Goal: Transaction & Acquisition: Purchase product/service

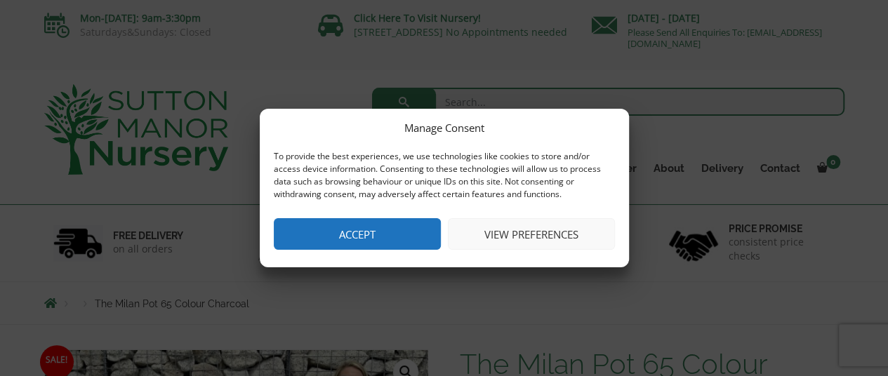
click at [513, 232] on button "View preferences" at bounding box center [531, 234] width 167 height 32
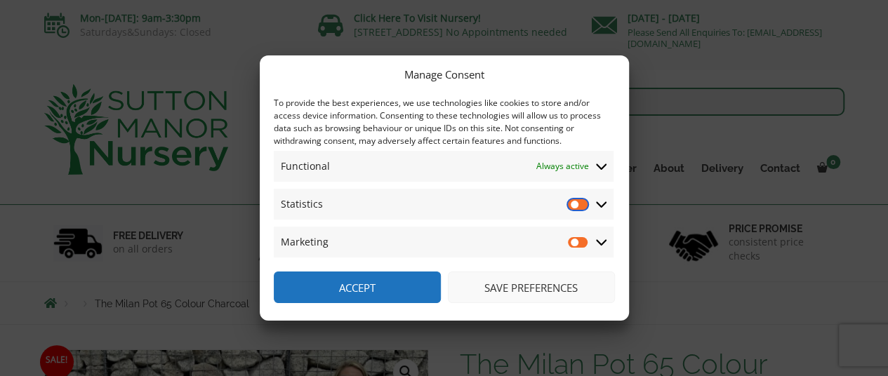
click at [582, 209] on input "Statistics" at bounding box center [578, 204] width 21 height 14
checkbox input "true"
click at [576, 241] on input "Marketing" at bounding box center [578, 242] width 21 height 14
checkbox input "true"
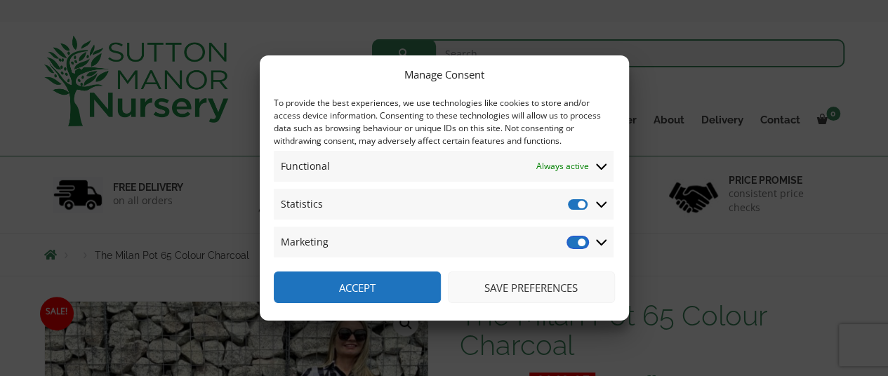
scroll to position [70, 0]
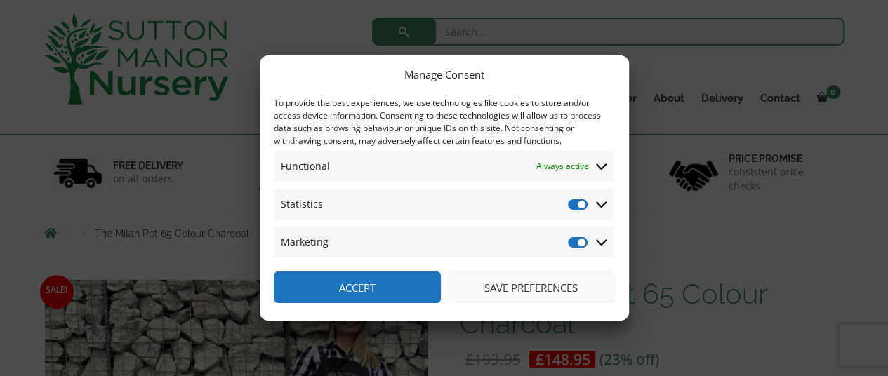
click at [522, 284] on button "Save preferences" at bounding box center [531, 288] width 167 height 32
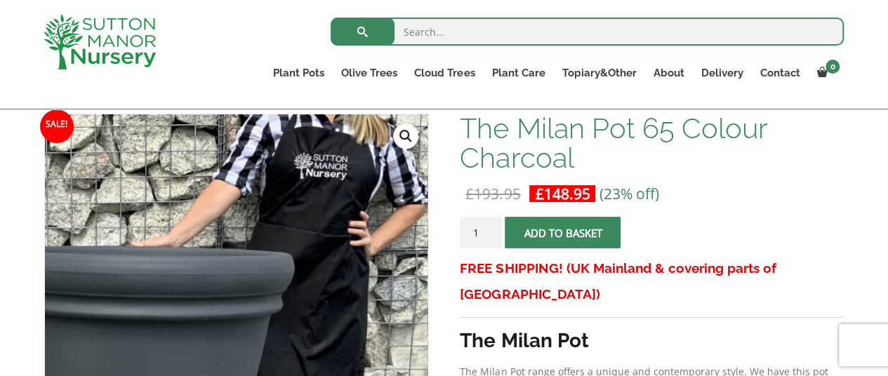
scroll to position [0, 0]
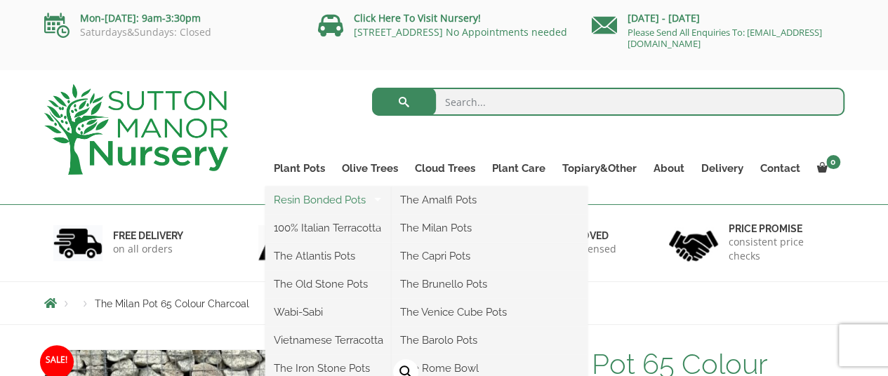
click at [315, 196] on link "Resin Bonded Pots" at bounding box center [328, 200] width 126 height 21
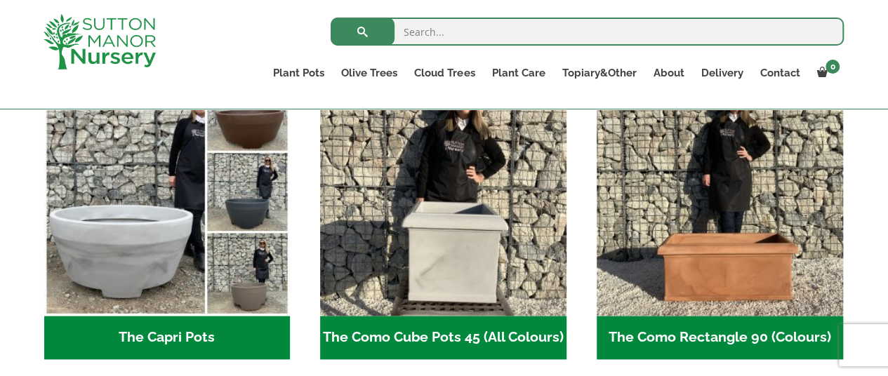
scroll to position [772, 0]
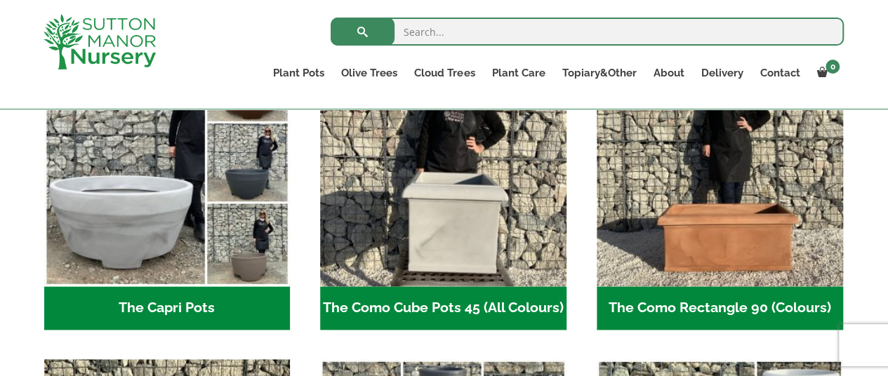
click at [219, 308] on h2 "The Capri Pots (34)" at bounding box center [167, 308] width 246 height 44
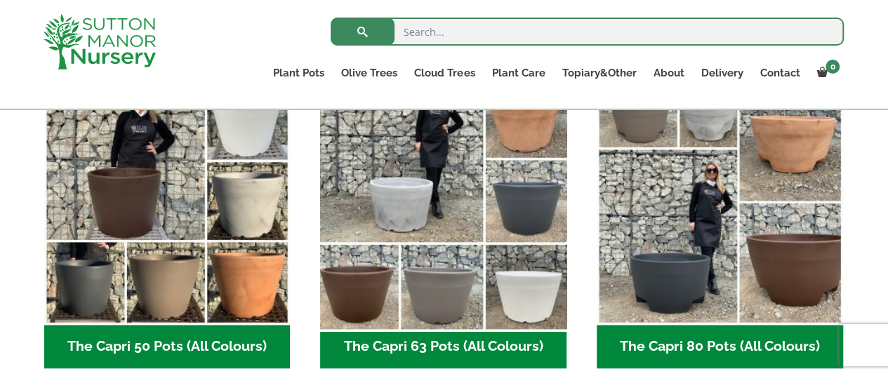
scroll to position [421, 0]
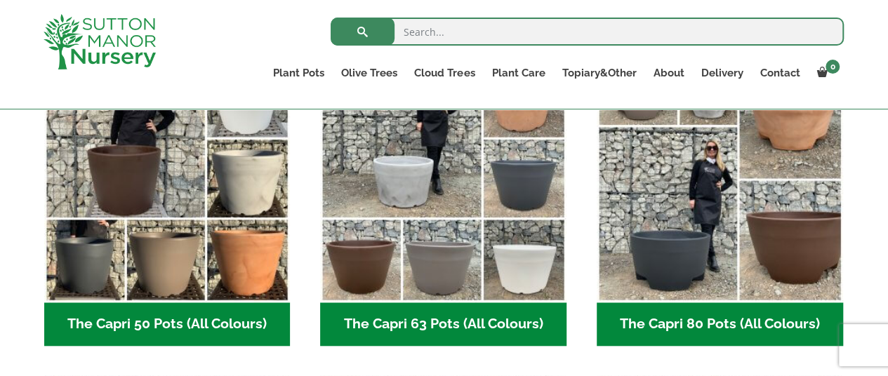
click at [653, 312] on h2 "The Capri 80 Pots (All Colours) (6)" at bounding box center [720, 325] width 246 height 44
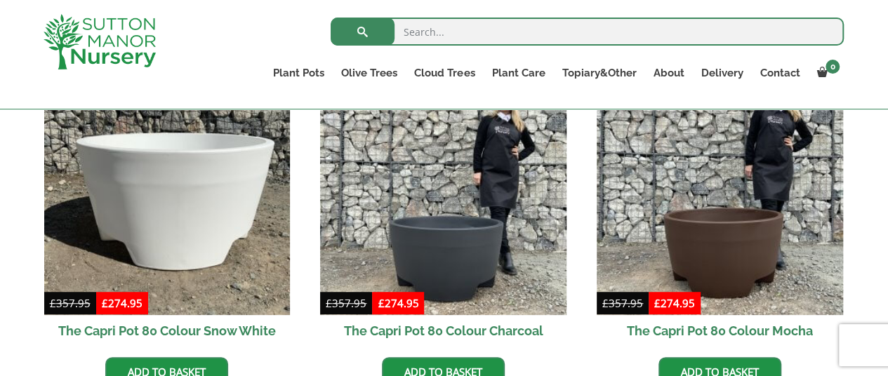
scroll to position [421, 0]
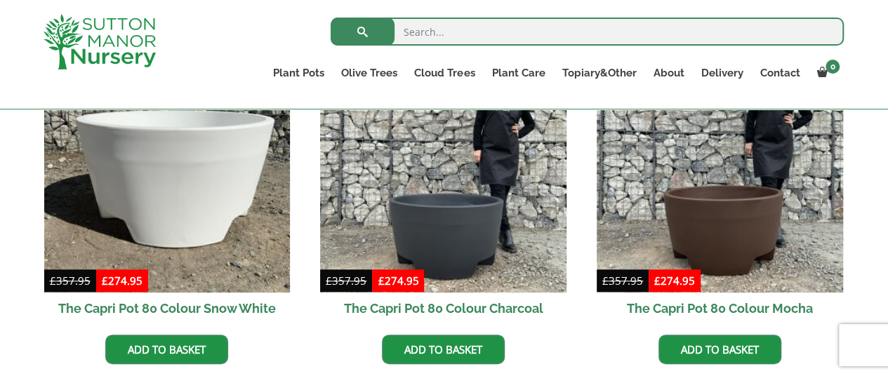
click at [497, 307] on h2 "The Capri Pot 80 Colour Charcoal" at bounding box center [443, 309] width 246 height 32
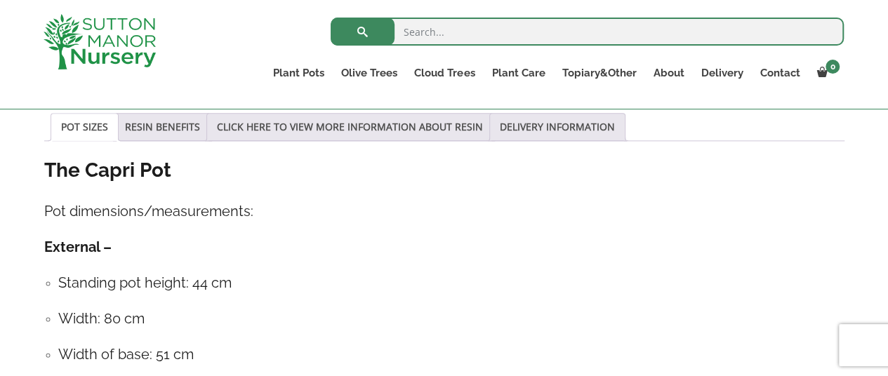
scroll to position [702, 0]
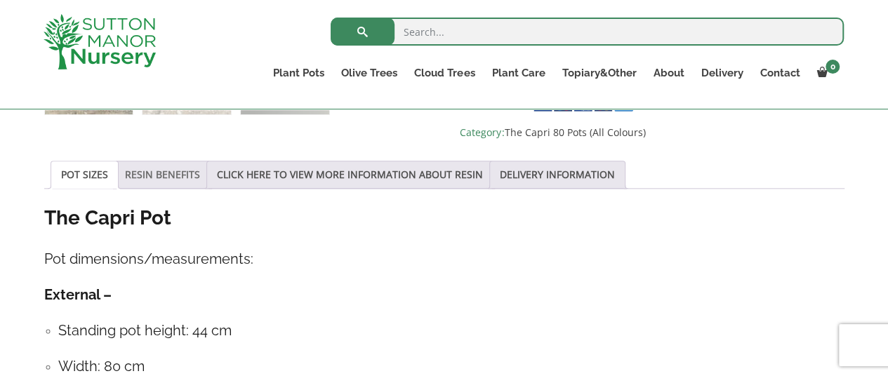
click at [174, 166] on link "RESIN BENEFITS" at bounding box center [162, 175] width 75 height 27
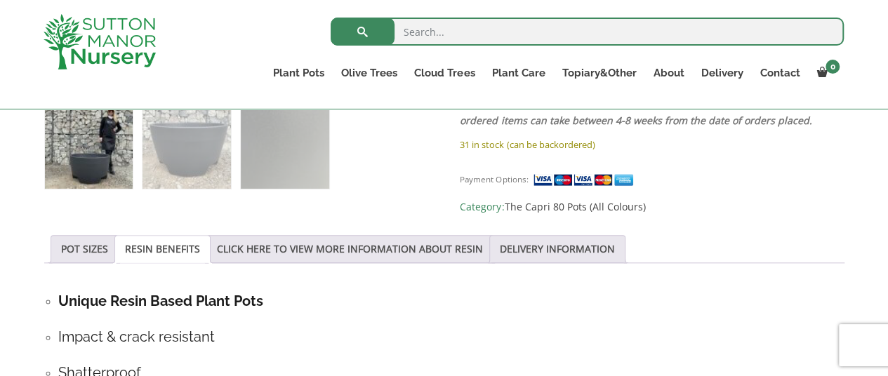
scroll to position [600, 0]
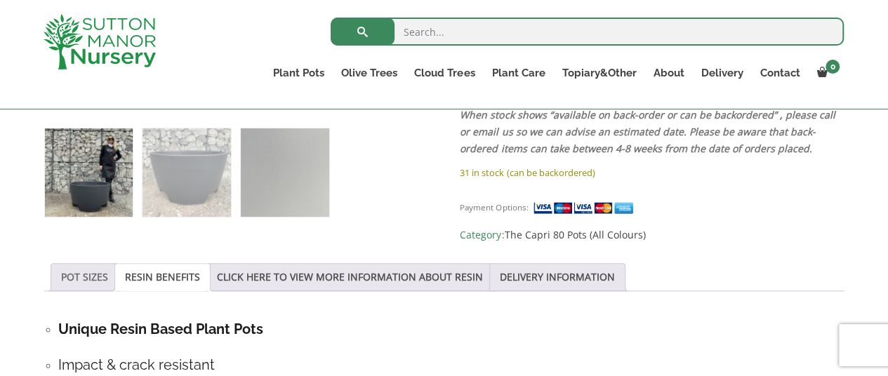
click at [94, 273] on link "POT SIZES" at bounding box center [84, 277] width 47 height 27
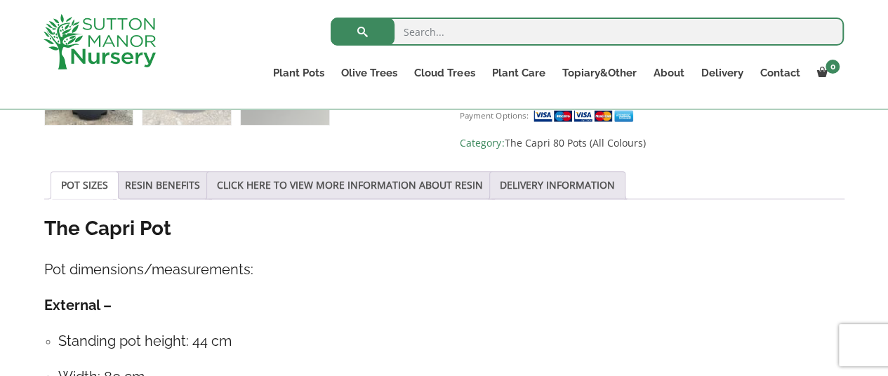
scroll to position [670, 0]
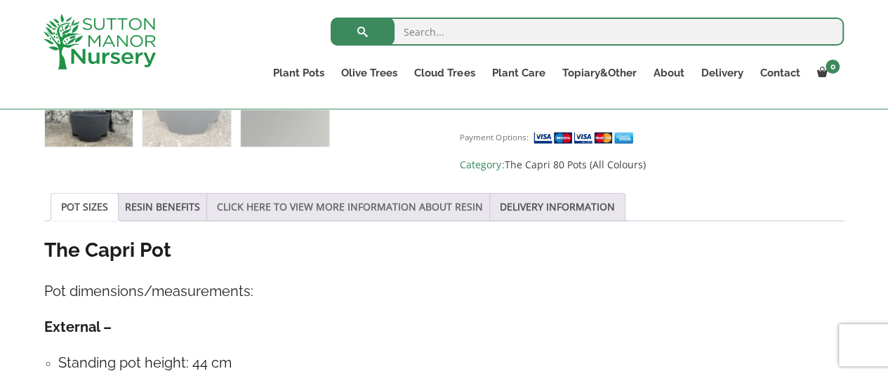
click at [448, 200] on link "CLICK HERE TO VIEW MORE INFORMATION ABOUT RESIN" at bounding box center [350, 207] width 266 height 27
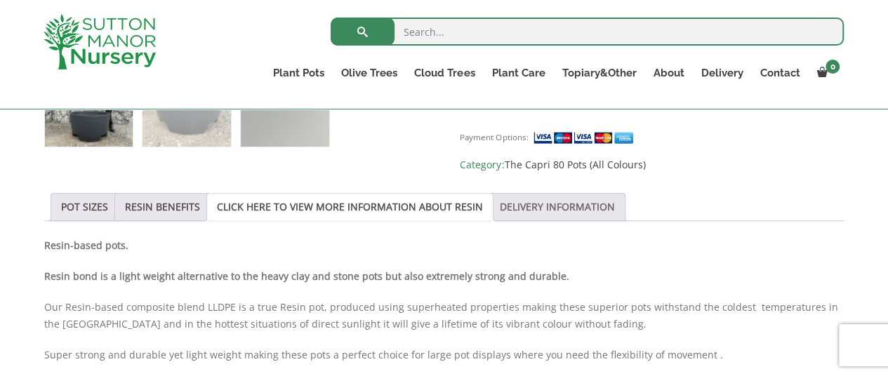
click at [567, 202] on link "DELIVERY INFORMATION" at bounding box center [557, 207] width 115 height 27
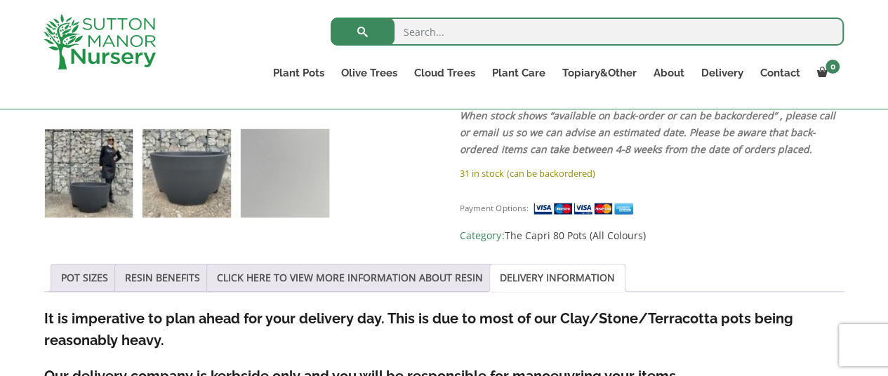
scroll to position [600, 0]
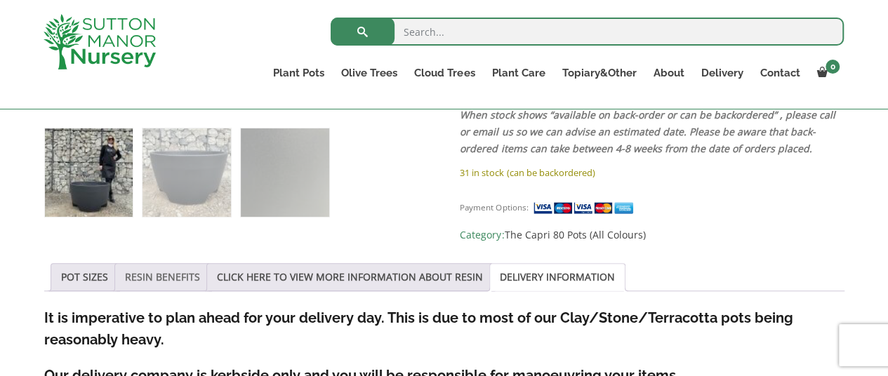
click at [134, 272] on link "RESIN BENEFITS" at bounding box center [162, 277] width 75 height 27
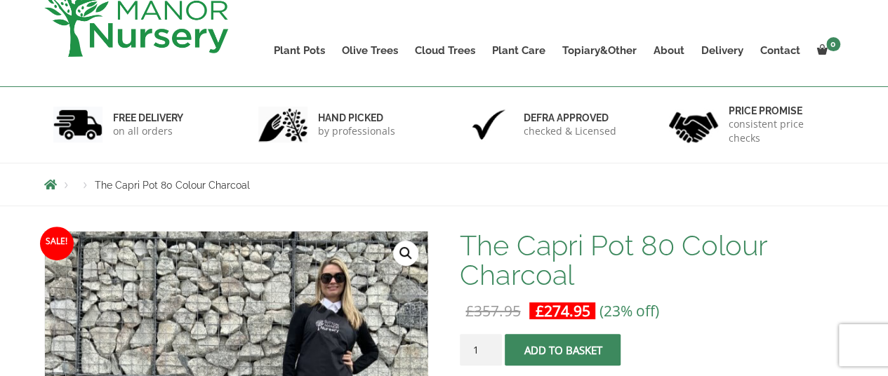
scroll to position [140, 0]
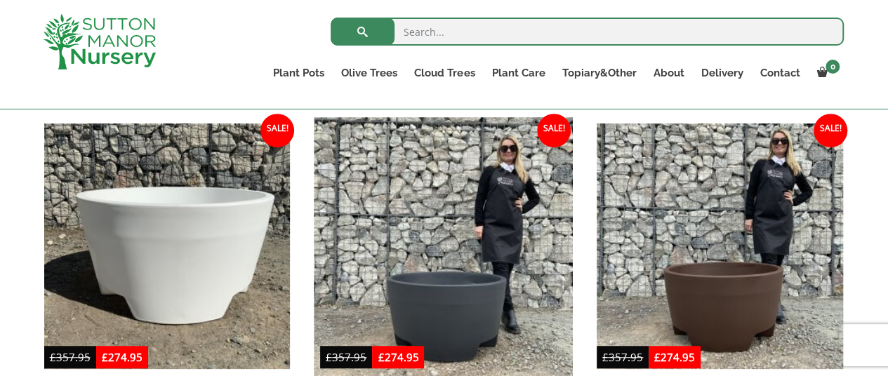
scroll to position [279, 0]
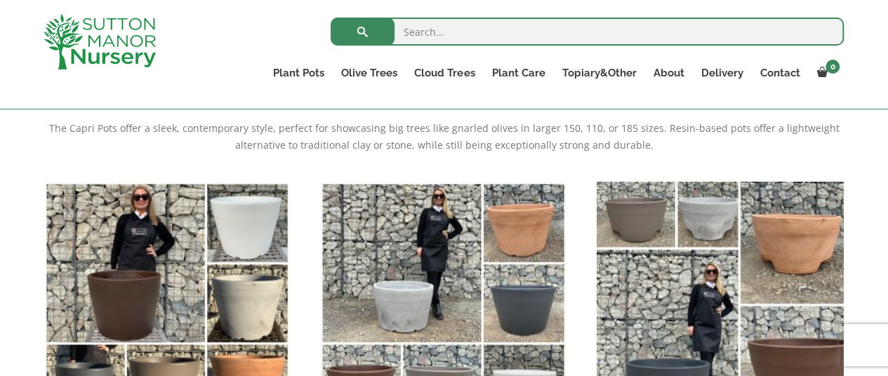
scroll to position [349, 0]
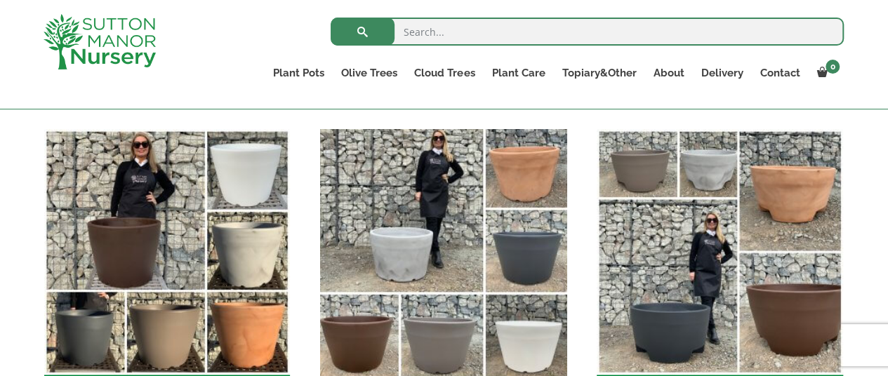
click at [451, 283] on img "Visit product category The Capri 63 Pots (All Colours)" at bounding box center [444, 252] width 258 height 258
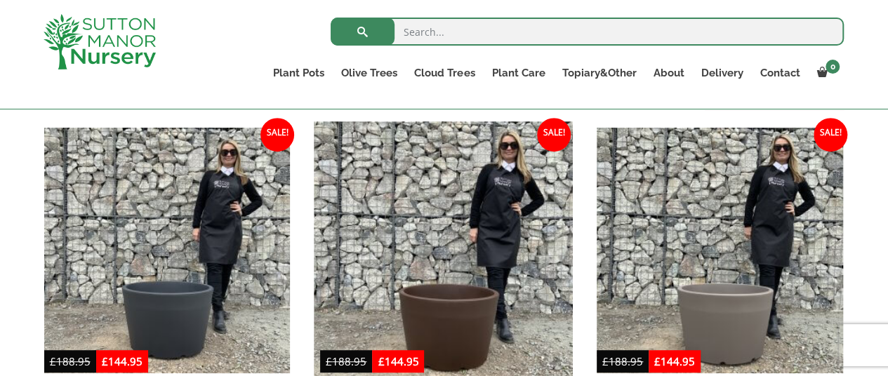
scroll to position [421, 0]
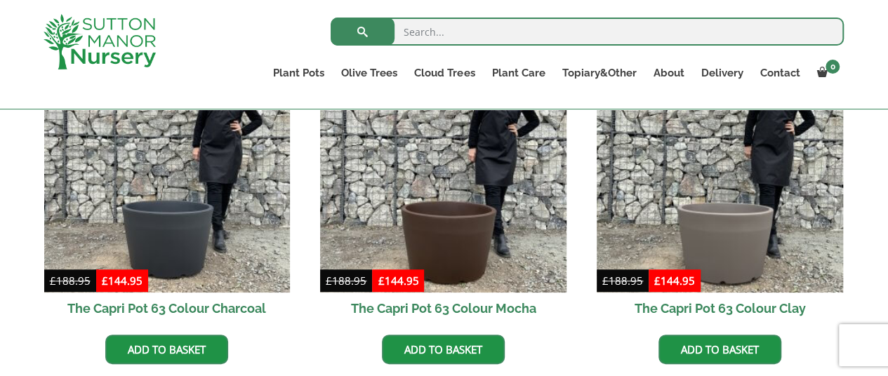
click at [232, 304] on h2 "The Capri Pot 63 Colour Charcoal" at bounding box center [167, 309] width 246 height 32
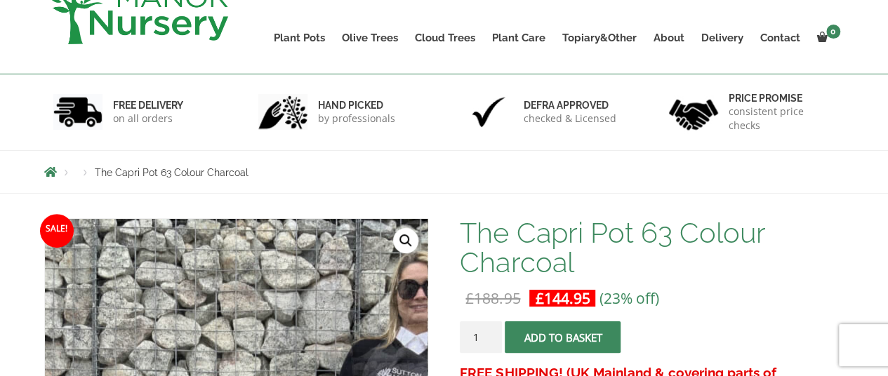
scroll to position [70, 0]
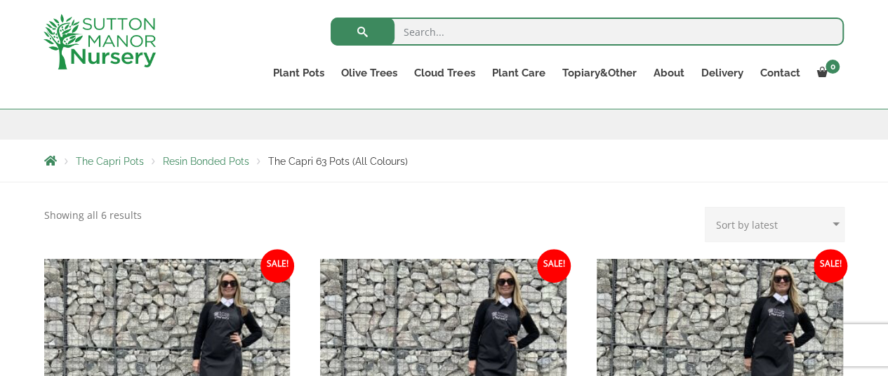
scroll to position [209, 0]
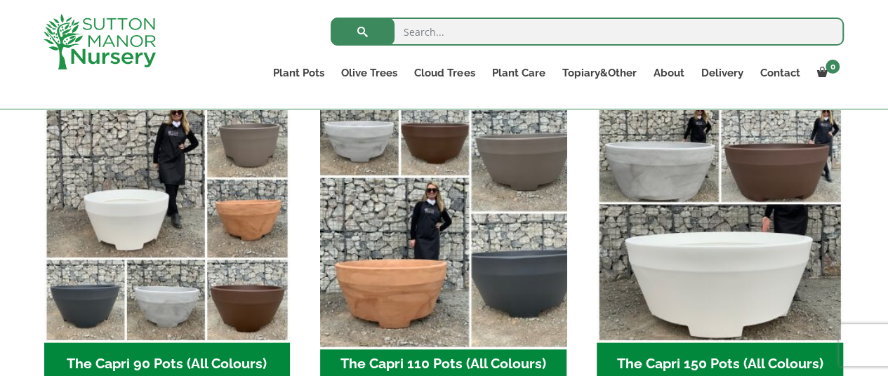
scroll to position [770, 0]
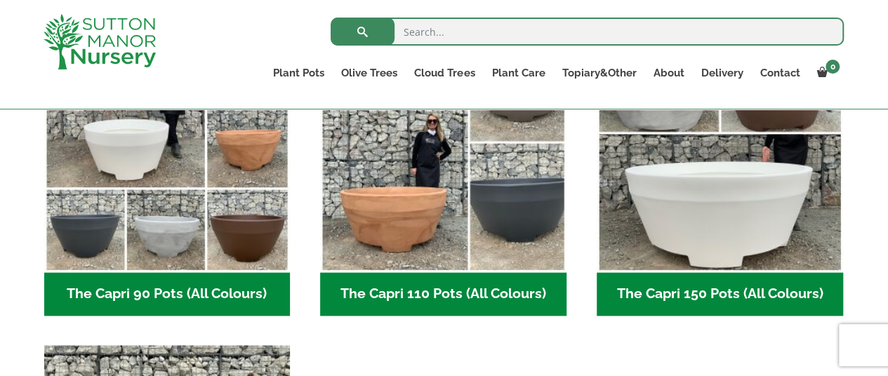
click at [211, 286] on h2 "The Capri 90 Pots (All Colours) (6)" at bounding box center [167, 294] width 246 height 44
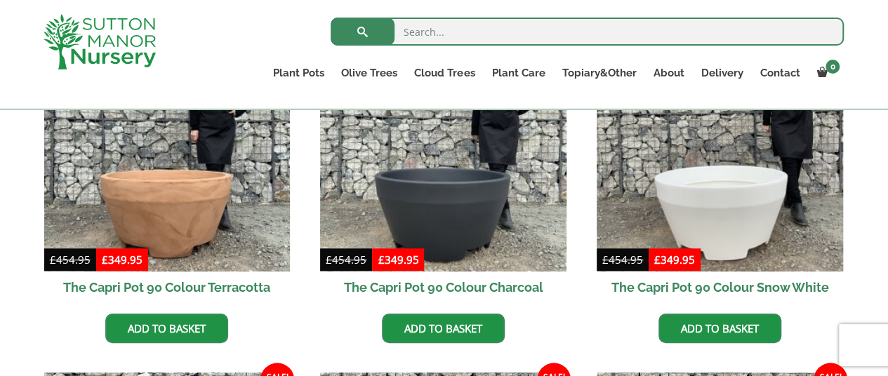
scroll to position [421, 0]
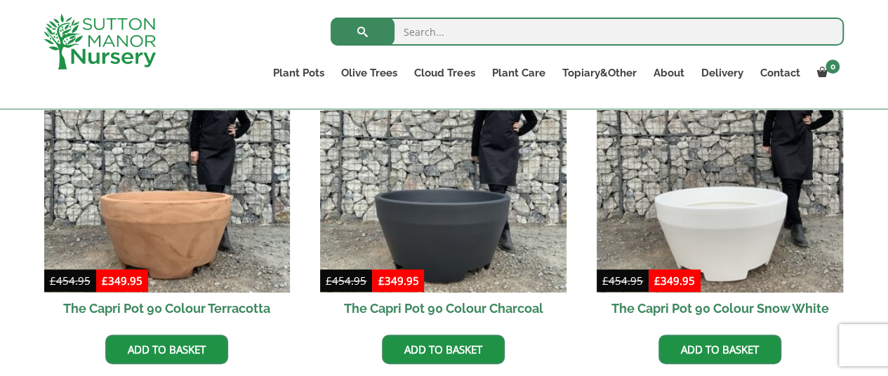
click at [428, 305] on h2 "The Capri Pot 90 Colour Charcoal" at bounding box center [443, 309] width 246 height 32
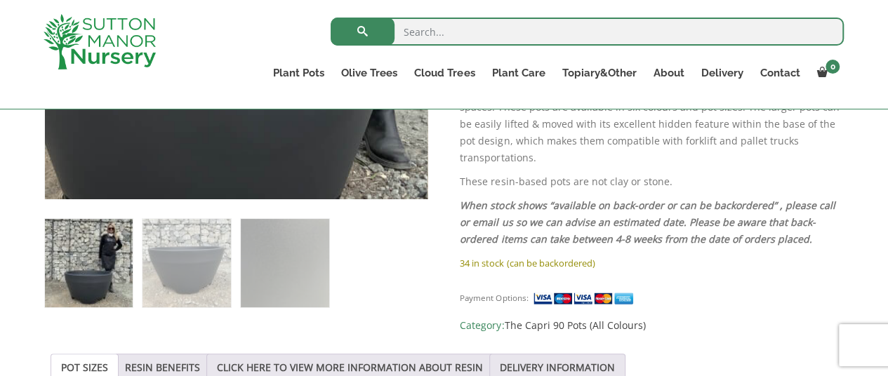
scroll to position [351, 0]
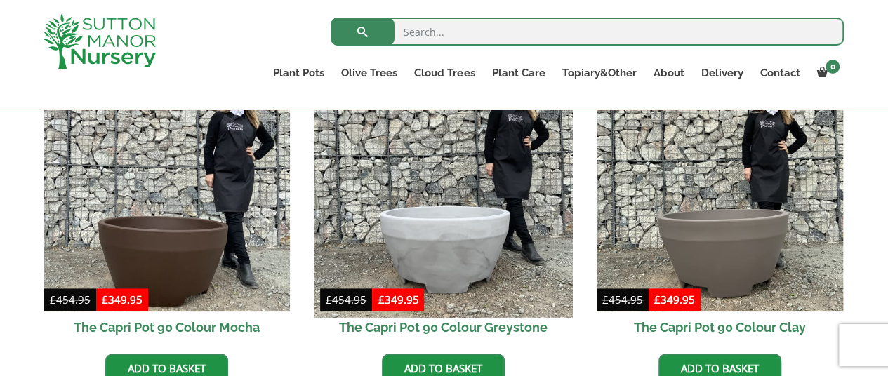
scroll to position [772, 0]
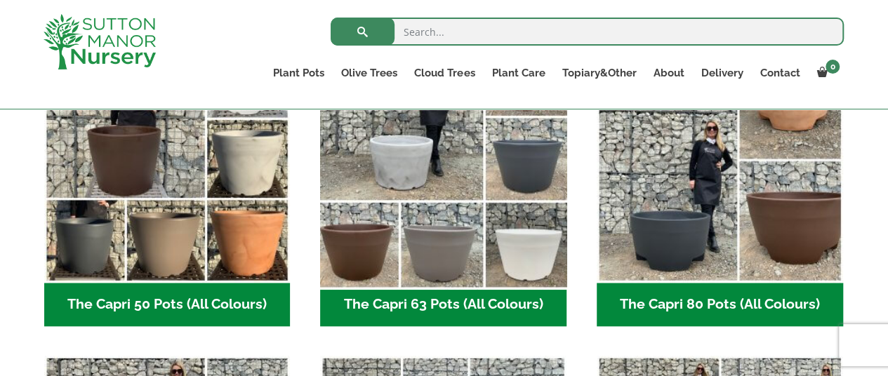
scroll to position [419, 0]
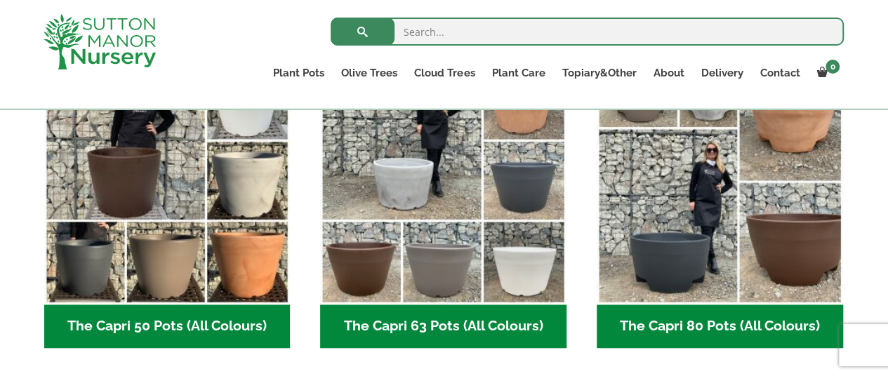
click at [742, 319] on h2 "The Capri 80 Pots (All Colours) (6)" at bounding box center [720, 327] width 246 height 44
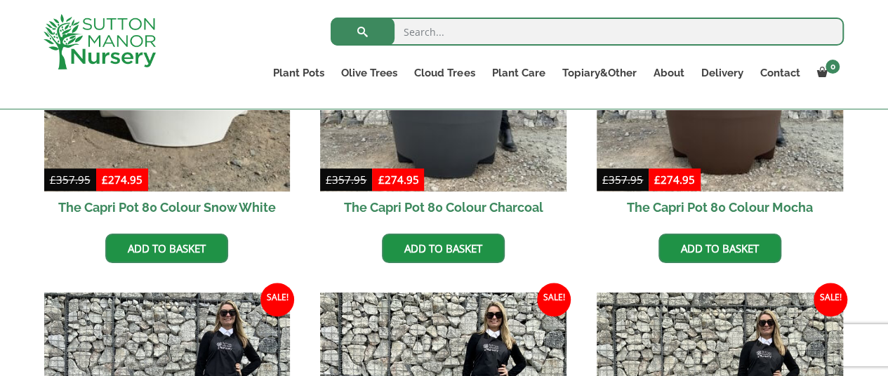
scroll to position [492, 0]
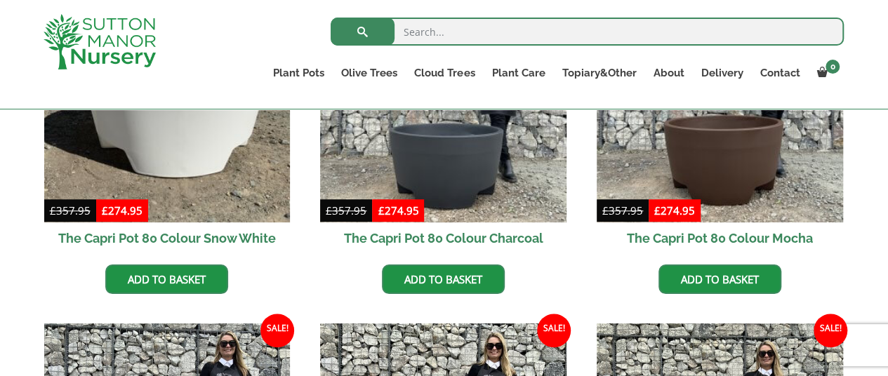
click at [492, 230] on h2 "The Capri Pot 80 Colour Charcoal" at bounding box center [443, 239] width 246 height 32
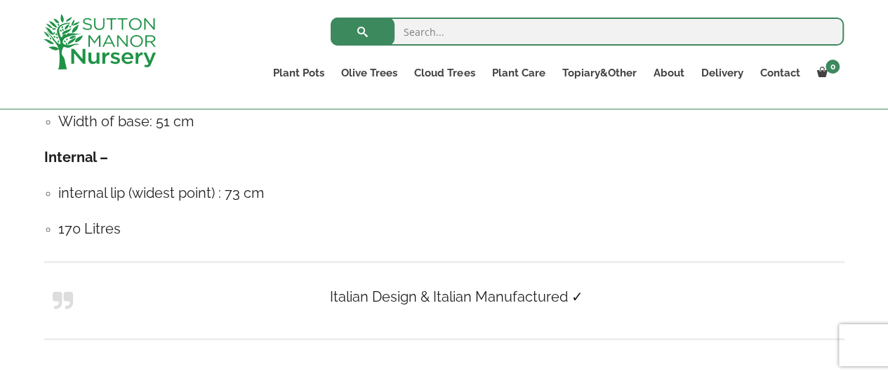
scroll to position [913, 0]
